Goal: Find contact information

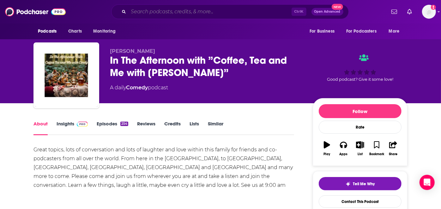
click at [201, 14] on input "Search podcasts, credits, & more..." at bounding box center [210, 12] width 163 height 10
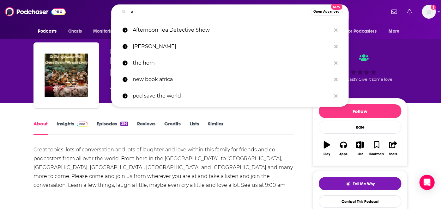
type input "a1"
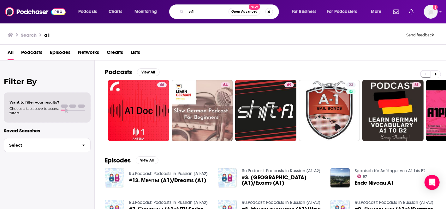
drag, startPoint x: 214, startPoint y: 10, endPoint x: 176, endPoint y: 3, distance: 38.5
click at [176, 7] on div "a1 Open Advanced New" at bounding box center [224, 11] width 110 height 15
type input "NPR a1"
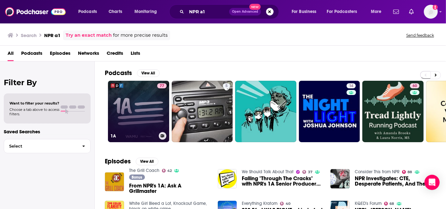
click at [147, 100] on link "77 1A" at bounding box center [138, 111] width 61 height 61
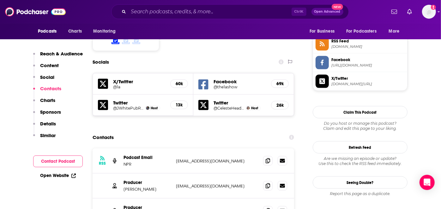
scroll to position [561, 0]
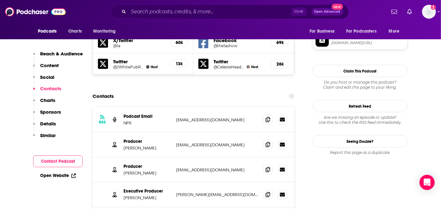
drag, startPoint x: 213, startPoint y: 182, endPoint x: 175, endPoint y: 183, distance: 38.2
copy p "[EMAIL_ADDRESS][DOMAIN_NAME]"
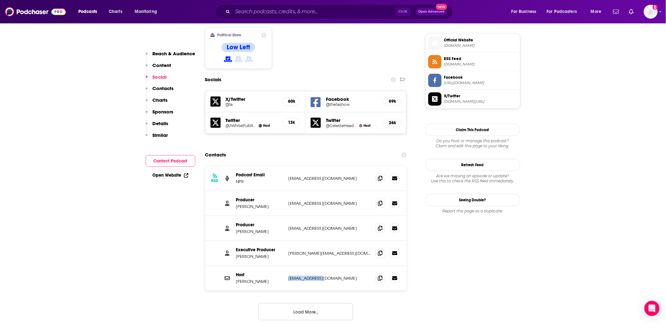
scroll to position [526, 0]
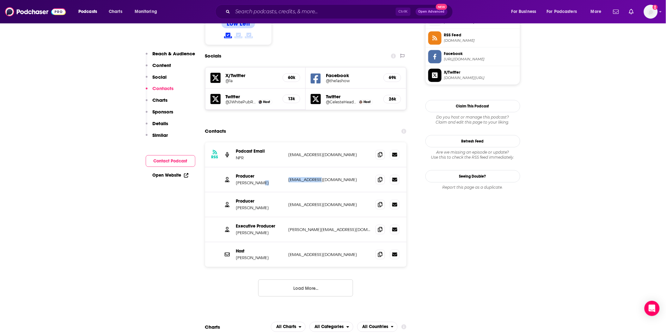
drag, startPoint x: 335, startPoint y: 145, endPoint x: 285, endPoint y: 146, distance: 50.2
click at [285, 167] on div "Producer [PERSON_NAME] [EMAIL_ADDRESS][DOMAIN_NAME] [EMAIL_ADDRESS][DOMAIN_NAME]" at bounding box center [306, 179] width 202 height 25
copy div "[EMAIL_ADDRESS][DOMAIN_NAME]"
drag, startPoint x: 336, startPoint y: 172, endPoint x: 285, endPoint y: 173, distance: 50.9
click at [285, 192] on div "Producer [PERSON_NAME] [EMAIL_ADDRESS][DOMAIN_NAME] [EMAIL_ADDRESS][DOMAIN_NAME]" at bounding box center [306, 204] width 202 height 25
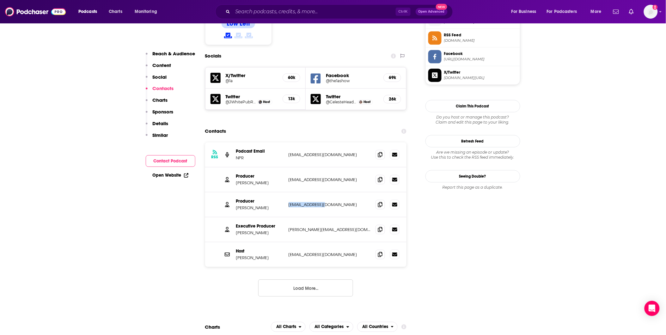
copy div "[EMAIL_ADDRESS][DOMAIN_NAME]"
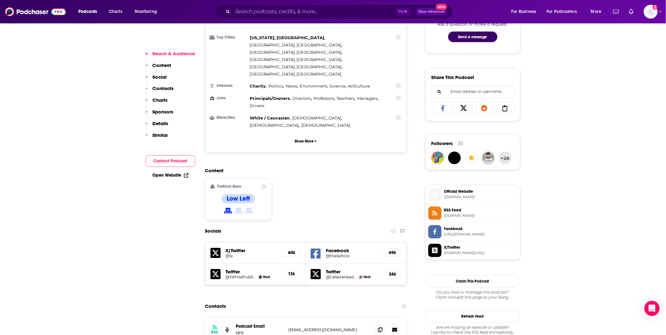
scroll to position [491, 0]
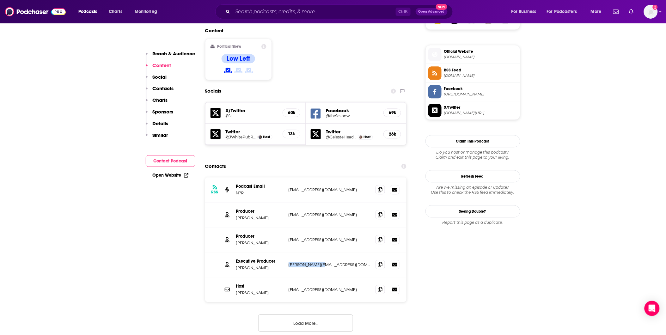
drag, startPoint x: 327, startPoint y: 226, endPoint x: 288, endPoint y: 227, distance: 38.9
click at [288, 208] on div "Executive Producer [PERSON_NAME] [PERSON_NAME][EMAIL_ADDRESS][DOMAIN_NAME] [PER…" at bounding box center [306, 264] width 202 height 25
copy p "[PERSON_NAME][EMAIL_ADDRESS][DOMAIN_NAME]"
click at [272, 16] on input "Search podcasts, credits, & more..." at bounding box center [314, 12] width 163 height 10
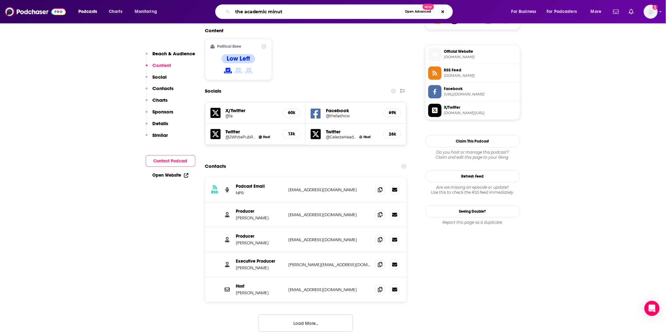
type input "the academic minute"
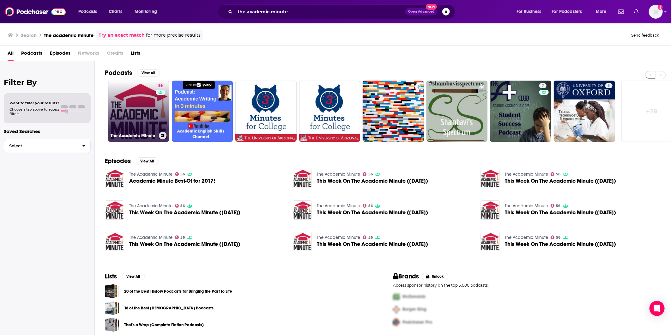
click at [127, 113] on link "56 The Academic Minute" at bounding box center [138, 111] width 61 height 61
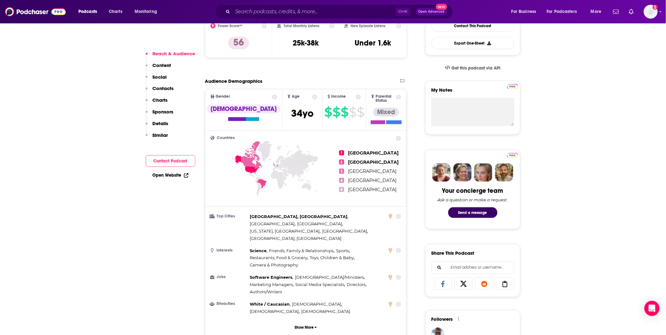
scroll to position [351, 0]
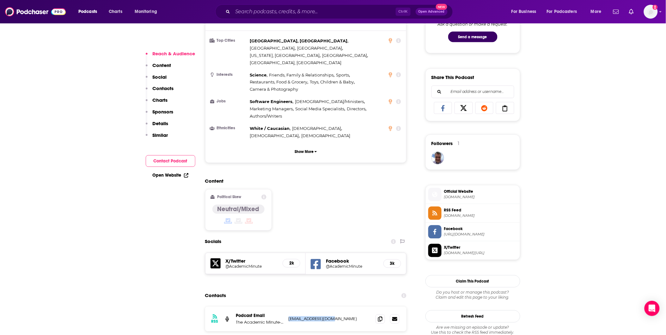
drag, startPoint x: 339, startPoint y: 286, endPoint x: 288, endPoint y: 288, distance: 51.5
click at [288, 208] on div "RSS Podcast Email The Academic Minute- WAMC Northeast Public Radio [EMAIL_ADDRE…" at bounding box center [306, 319] width 202 height 25
copy p "[EMAIL_ADDRESS][DOMAIN_NAME]"
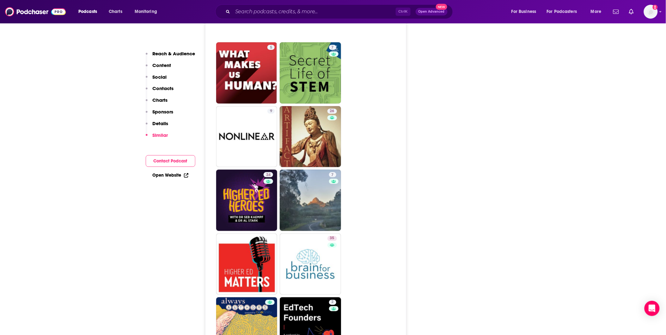
scroll to position [1053, 0]
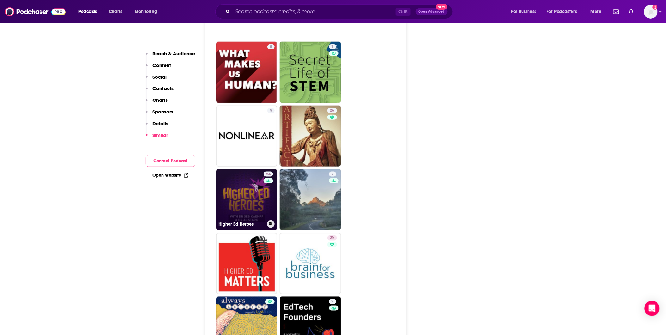
click at [246, 173] on link "24 Higher Ed Heroes" at bounding box center [246, 199] width 61 height 61
type input "[URL][DOMAIN_NAME]"
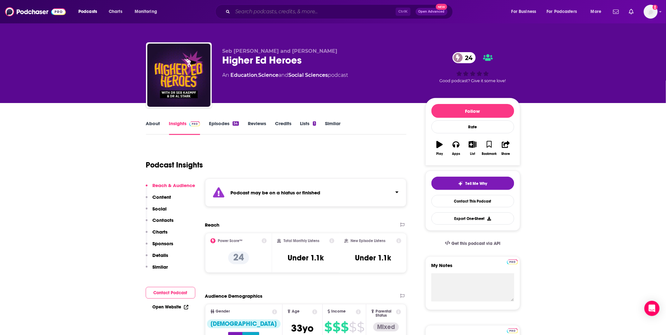
click at [247, 15] on input "Search podcasts, credits, & more..." at bounding box center [314, 12] width 163 height 10
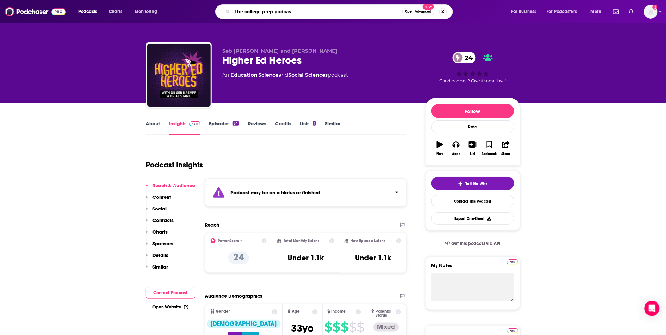
type input "the college prep podcast"
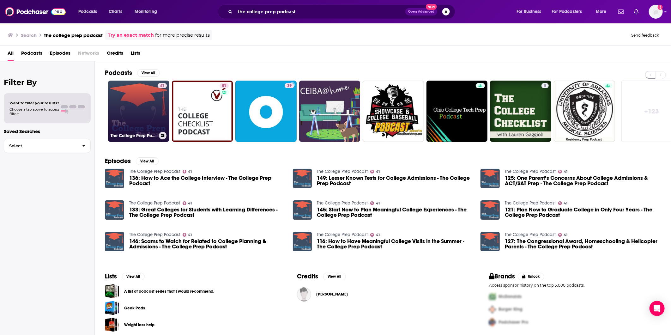
click at [141, 100] on link "41 The College Prep Podcast" at bounding box center [138, 111] width 61 height 61
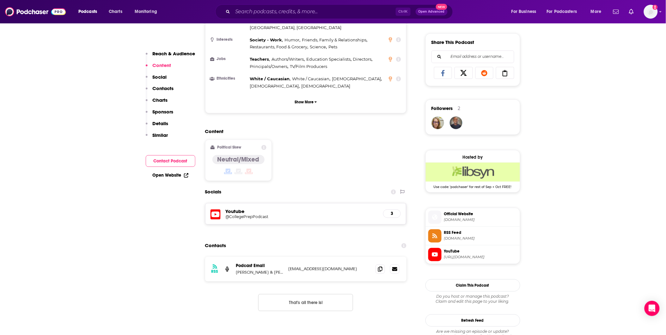
scroll to position [421, 0]
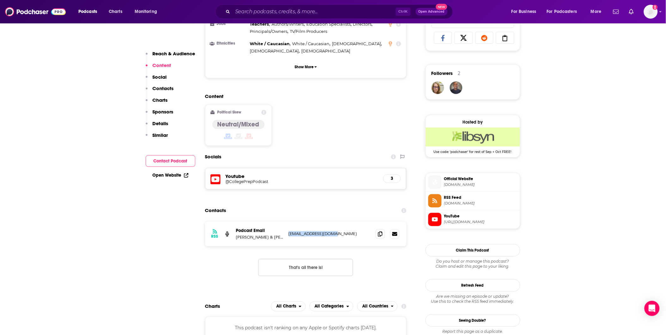
drag, startPoint x: 351, startPoint y: 220, endPoint x: 289, endPoint y: 219, distance: 61.9
click at [289, 208] on div "RSS Podcast Email [PERSON_NAME] & [PERSON_NAME] [EMAIL_ADDRESS][DOMAIN_NAME] [E…" at bounding box center [306, 234] width 202 height 25
copy p "[EMAIL_ADDRESS][DOMAIN_NAME]"
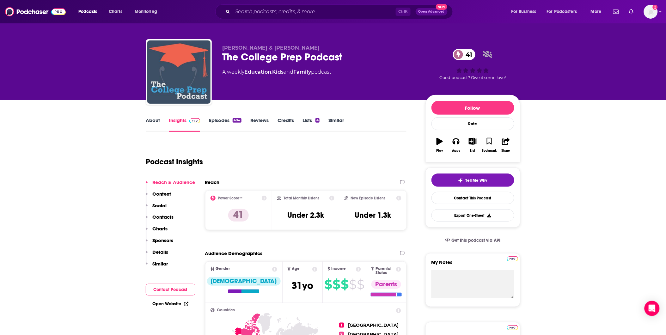
scroll to position [0, 0]
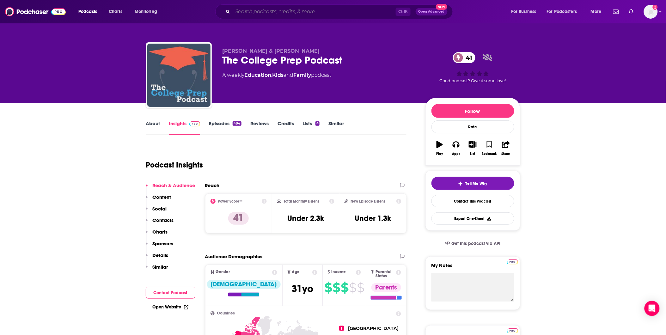
click at [281, 7] on input "Search podcasts, credits, & more..." at bounding box center [314, 12] width 163 height 10
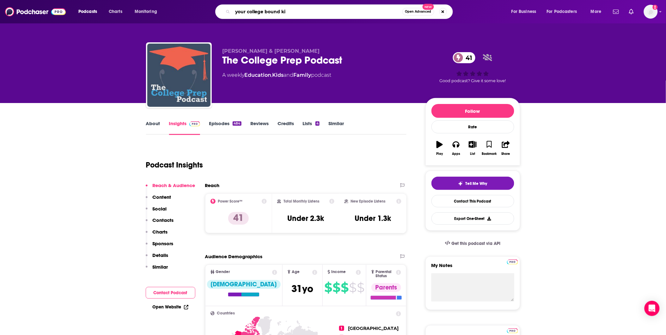
type input "your college bound kid"
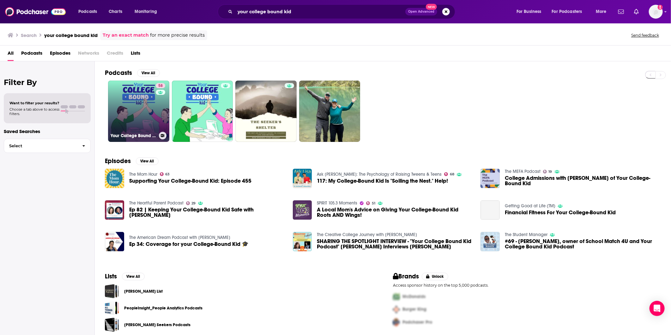
click at [147, 101] on link "58 Your College Bound Kid | Admission Tips, Admission Trends & Admission Interv…" at bounding box center [138, 111] width 61 height 61
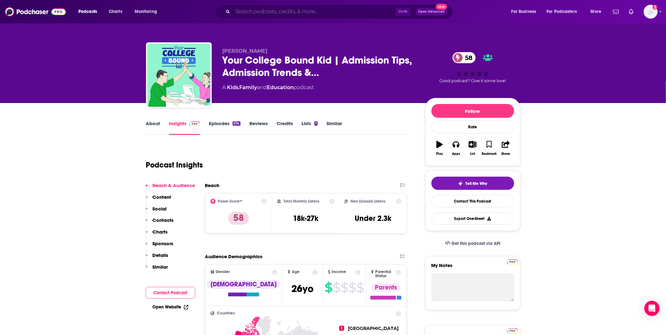
click at [276, 12] on input "Search podcasts, credits, & more..." at bounding box center [314, 12] width 163 height 10
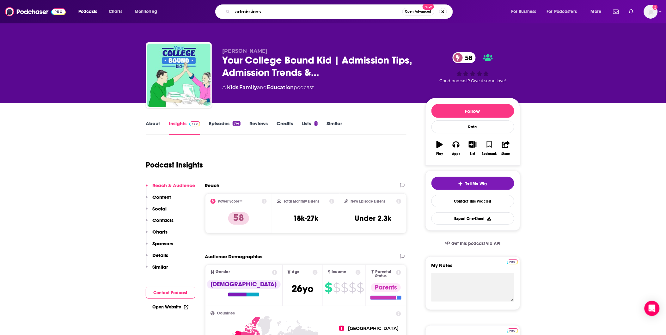
type input "admissions"
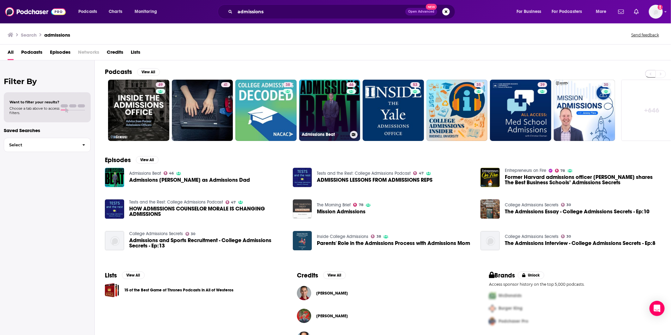
click at [338, 112] on link "46 Admissions Beat" at bounding box center [329, 110] width 61 height 61
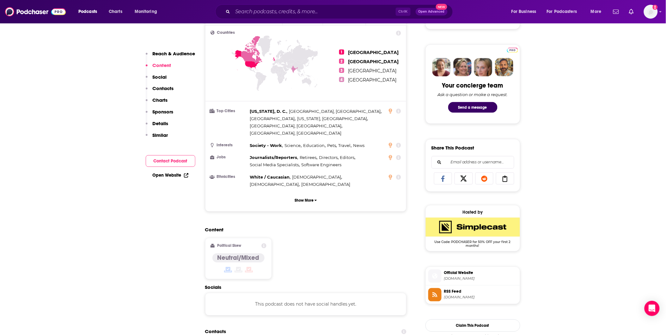
scroll to position [421, 0]
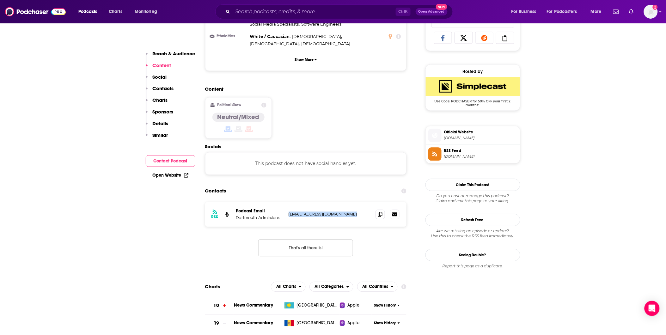
drag, startPoint x: 358, startPoint y: 190, endPoint x: 286, endPoint y: 194, distance: 72.8
click at [286, 202] on div "RSS Podcast Email Dartmouth Admissions [EMAIL_ADDRESS][DOMAIN_NAME] [EMAIL_ADDR…" at bounding box center [306, 214] width 202 height 25
copy div "[EMAIL_ADDRESS][DOMAIN_NAME]"
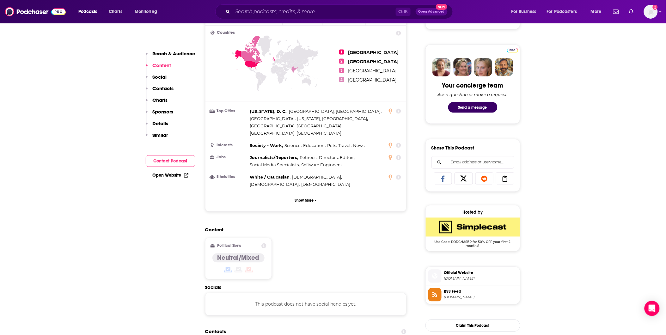
scroll to position [0, 0]
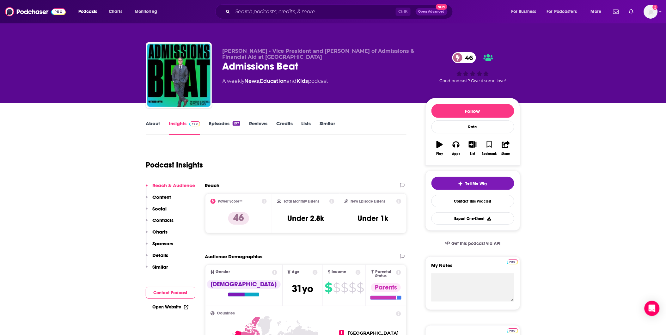
drag, startPoint x: 611, startPoint y: 184, endPoint x: 604, endPoint y: 183, distance: 7.1
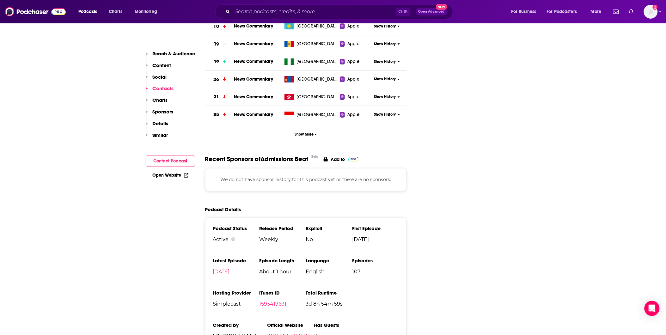
scroll to position [702, 0]
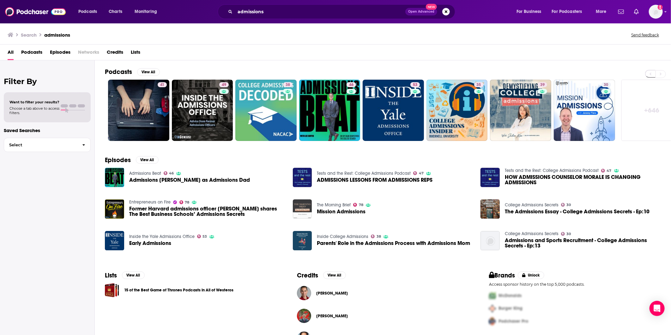
click at [441, 178] on span "HOW ADMISSIONS COUNSELOR MORALE IS CHANGING ADMISSIONS" at bounding box center [583, 179] width 156 height 11
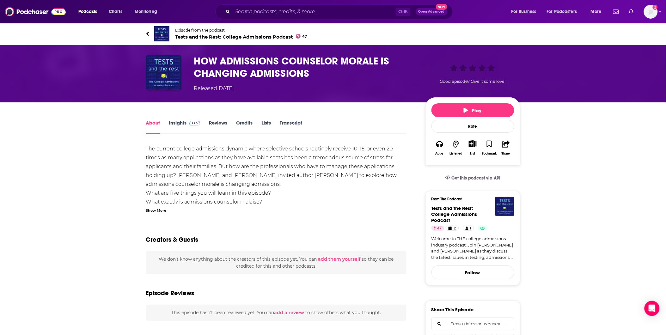
click at [171, 125] on link "Insights" at bounding box center [184, 127] width 31 height 15
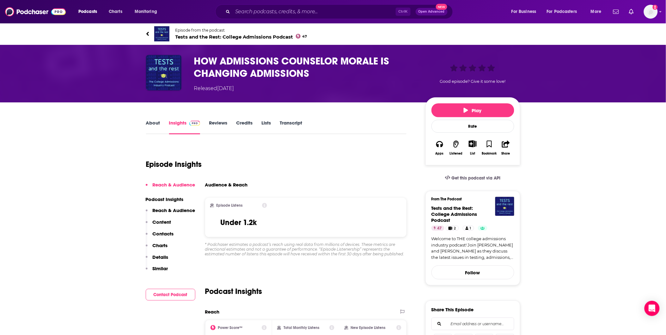
scroll to position [140, 0]
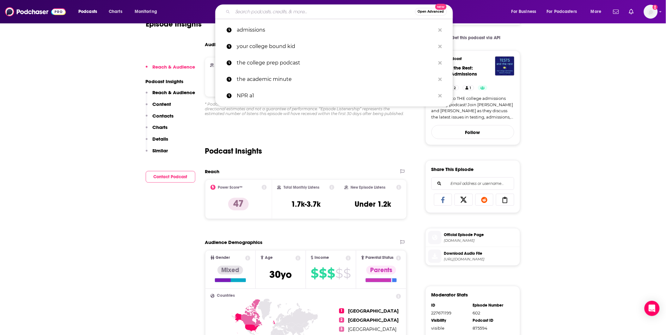
click at [266, 15] on input "Search podcasts, credits, & more..." at bounding box center [324, 12] width 182 height 10
paste input "The Best Of Our Knowledge"
type input "The Best Of Our Knowledge"
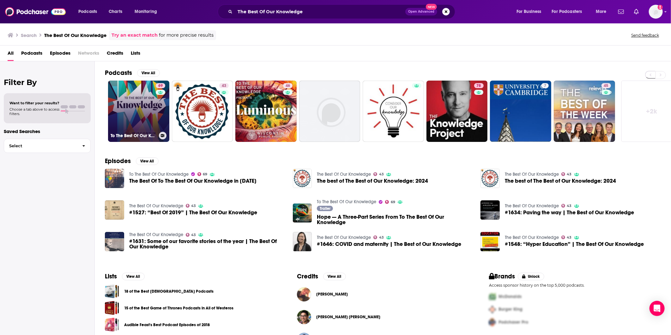
click at [150, 109] on link "69 To The Best Of Our Knowledge" at bounding box center [138, 111] width 61 height 61
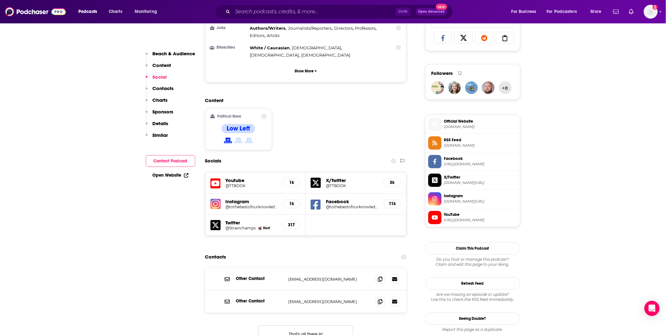
scroll to position [526, 0]
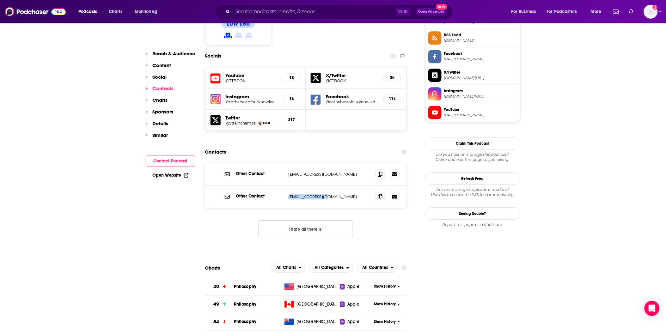
drag, startPoint x: 329, startPoint y: 161, endPoint x: 284, endPoint y: 155, distance: 45.6
click at [284, 185] on div "Other Contact [EMAIL_ADDRESS][DOMAIN_NAME] [EMAIL_ADDRESS][DOMAIN_NAME]" at bounding box center [306, 196] width 202 height 22
copy div "[EMAIL_ADDRESS][DOMAIN_NAME]"
drag, startPoint x: 327, startPoint y: 139, endPoint x: 284, endPoint y: 136, distance: 42.5
click at [284, 163] on div "Other Contact [EMAIL_ADDRESS][DOMAIN_NAME] [EMAIL_ADDRESS][DOMAIN_NAME]" at bounding box center [306, 174] width 202 height 22
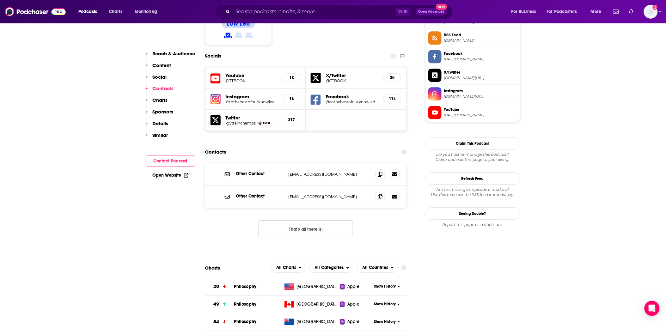
drag, startPoint x: 284, startPoint y: 136, endPoint x: 340, endPoint y: 166, distance: 63.3
click at [340, 185] on div "Other Contact [EMAIL_ADDRESS][DOMAIN_NAME] [EMAIL_ADDRESS][DOMAIN_NAME]" at bounding box center [306, 196] width 202 height 22
drag, startPoint x: 340, startPoint y: 165, endPoint x: 288, endPoint y: 164, distance: 52.1
click at [288, 185] on div "Other Contact [EMAIL_ADDRESS][DOMAIN_NAME] [EMAIL_ADDRESS][DOMAIN_NAME]" at bounding box center [306, 196] width 202 height 22
copy p "[EMAIL_ADDRESS][DOMAIN_NAME]"
